Goal: Transaction & Acquisition: Purchase product/service

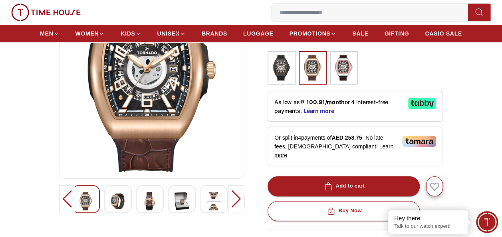
scroll to position [120, 0]
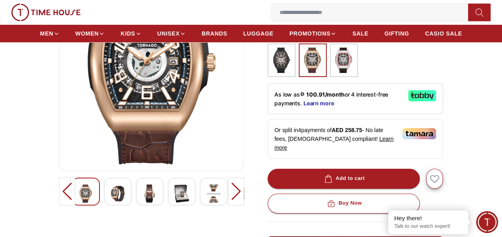
click at [109, 193] on div at bounding box center [118, 192] width 28 height 28
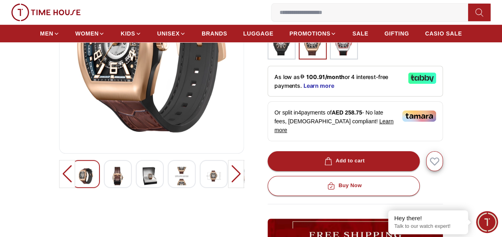
scroll to position [160, 0]
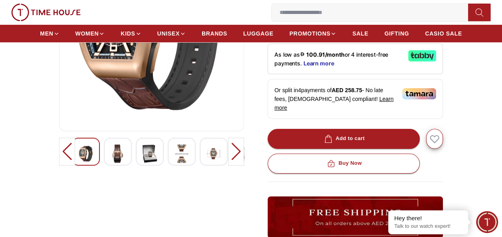
click at [129, 149] on div at bounding box center [118, 152] width 28 height 28
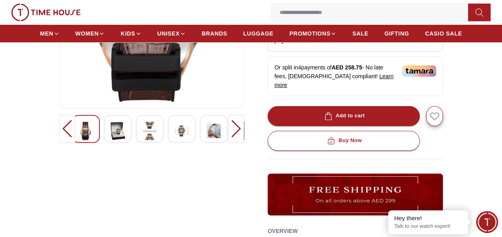
scroll to position [200, 0]
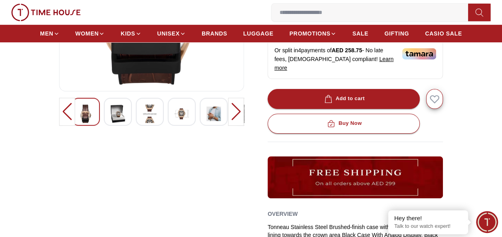
click at [116, 119] on img at bounding box center [118, 114] width 14 height 18
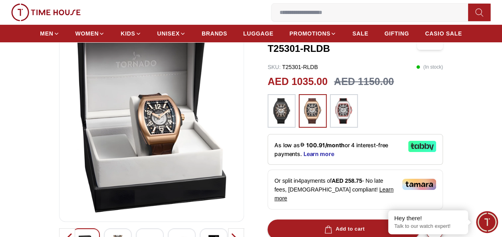
scroll to position [120, 0]
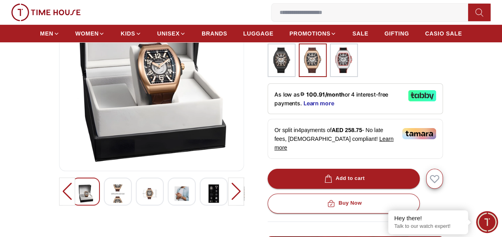
click at [115, 190] on img at bounding box center [118, 193] width 14 height 18
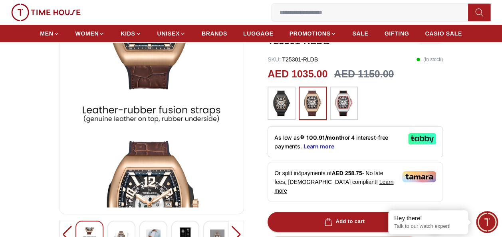
scroll to position [160, 0]
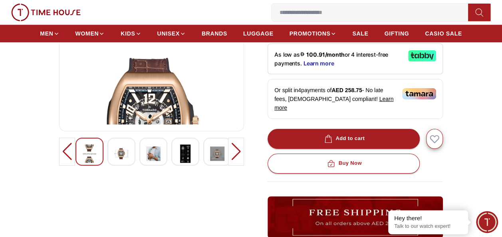
click at [130, 151] on div at bounding box center [121, 152] width 28 height 28
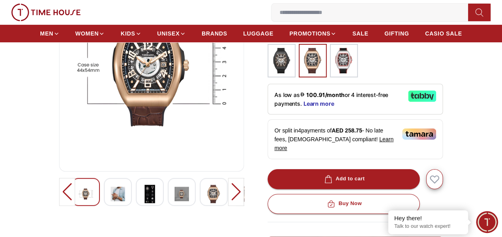
scroll to position [120, 0]
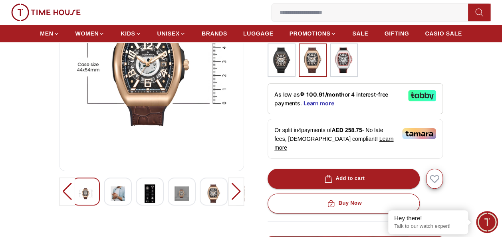
click at [117, 192] on img at bounding box center [118, 193] width 14 height 18
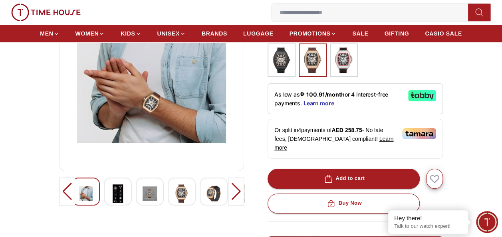
click at [118, 192] on img at bounding box center [118, 193] width 14 height 18
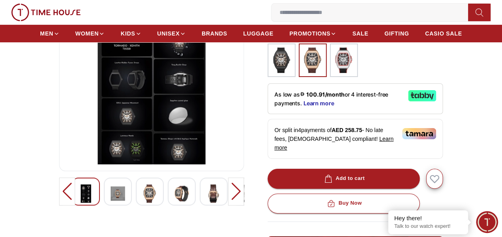
click at [125, 197] on img at bounding box center [118, 193] width 14 height 18
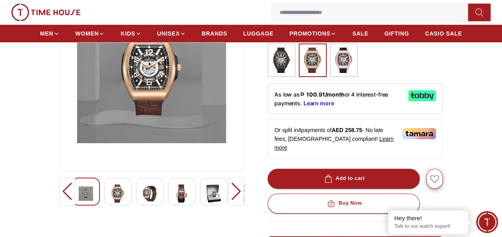
click at [116, 191] on img at bounding box center [118, 193] width 14 height 18
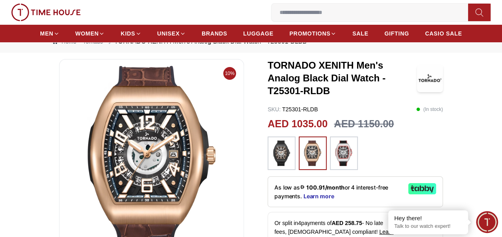
scroll to position [0, 0]
